Goal: Task Accomplishment & Management: Use online tool/utility

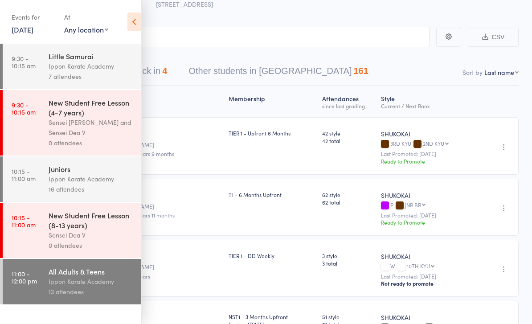
click at [17, 28] on link "13 Sep, 2025" at bounding box center [23, 29] width 22 height 10
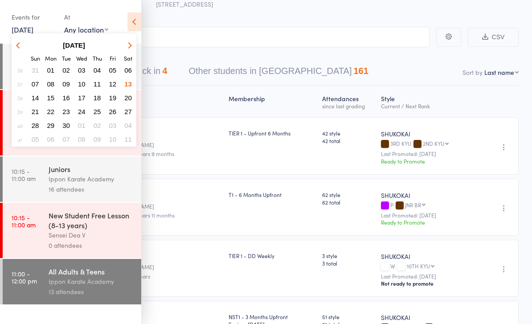
click at [45, 98] on button "15" at bounding box center [51, 98] width 14 height 12
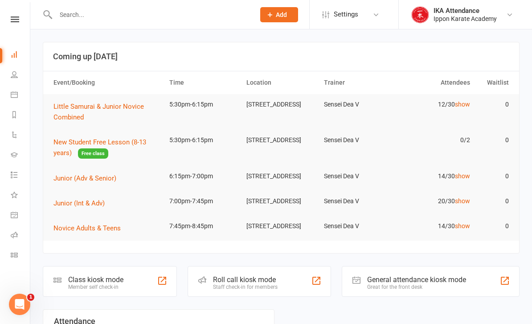
click at [12, 17] on icon at bounding box center [15, 19] width 8 height 6
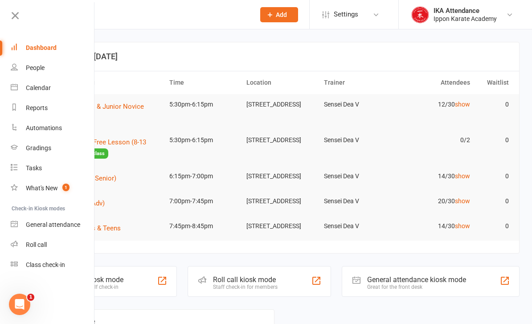
click at [25, 245] on link "Roll call" at bounding box center [53, 245] width 84 height 20
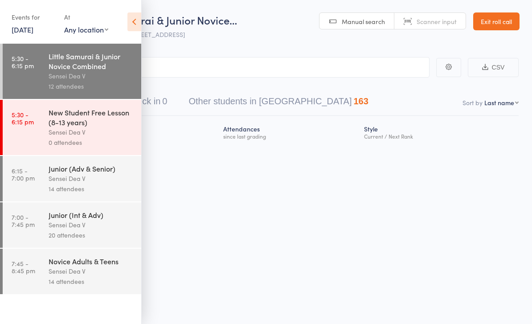
click at [132, 23] on icon at bounding box center [134, 21] width 14 height 19
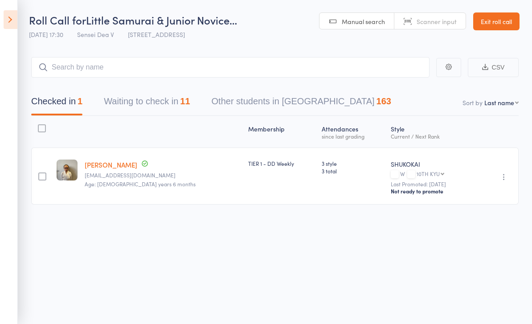
click at [111, 102] on button "Waiting to check in 11" at bounding box center [147, 104] width 86 height 24
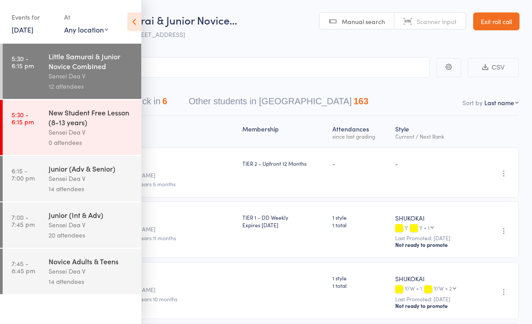
click at [123, 15] on div "Events for [DATE] [DATE] [DATE] Sun Mon Tue Wed Thu Fri Sat 36 31 01 02 03 04 0…" at bounding box center [70, 22] width 141 height 45
click at [141, 30] on icon at bounding box center [134, 21] width 14 height 19
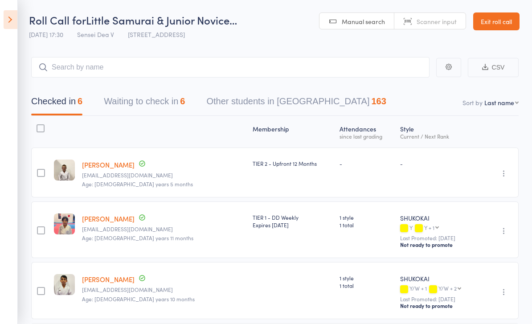
click at [142, 37] on span "[STREET_ADDRESS]" at bounding box center [156, 34] width 57 height 9
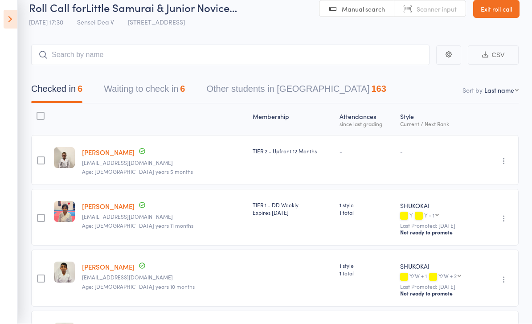
scroll to position [12, 0]
click at [115, 83] on button "Waiting to check in 6" at bounding box center [144, 91] width 81 height 24
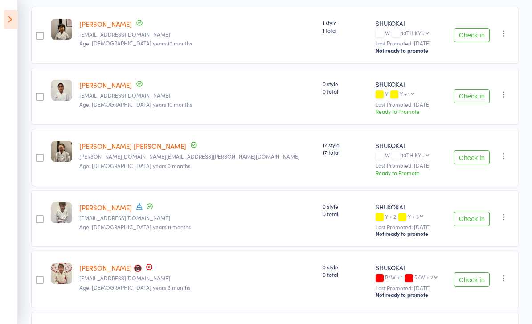
scroll to position [141, 0]
click at [135, 205] on icon at bounding box center [139, 206] width 8 height 8
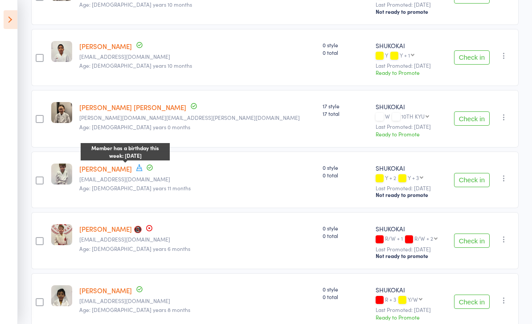
scroll to position [199, 0]
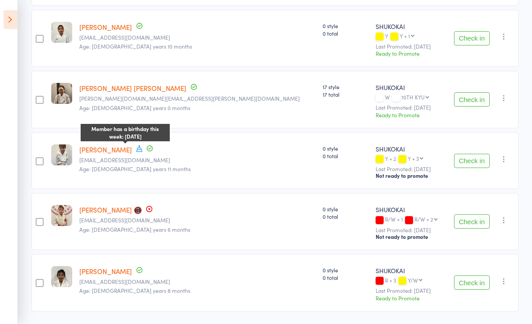
click at [464, 161] on button "Check in" at bounding box center [472, 161] width 36 height 14
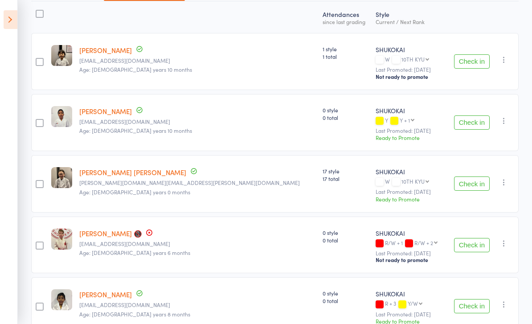
scroll to position [114, 0]
click at [473, 304] on button "Check in" at bounding box center [472, 306] width 36 height 14
